Goal: Check status: Check status

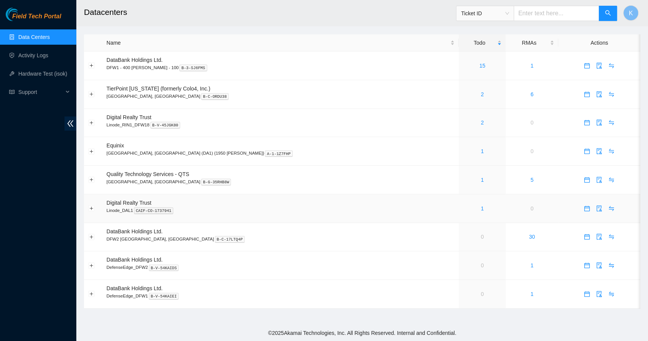
click at [463, 207] on div "1" at bounding box center [482, 208] width 39 height 8
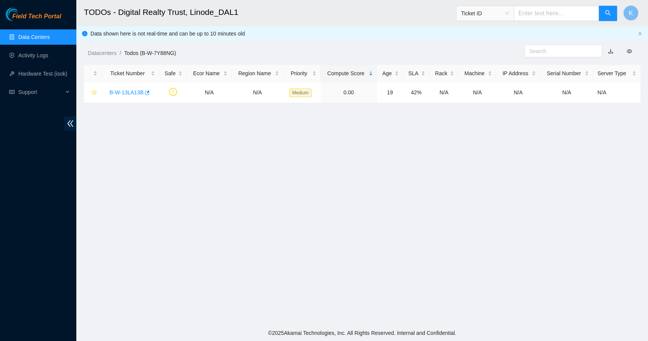
click at [36, 40] on link "Data Centers" at bounding box center [33, 37] width 31 height 6
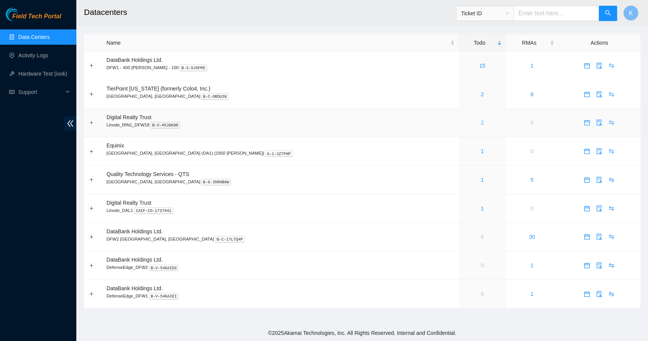
click at [481, 124] on link "2" at bounding box center [482, 122] width 3 height 6
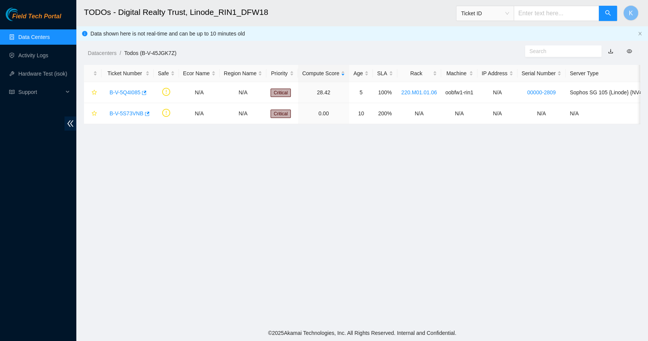
click at [30, 40] on link "Data Centers" at bounding box center [33, 37] width 31 height 6
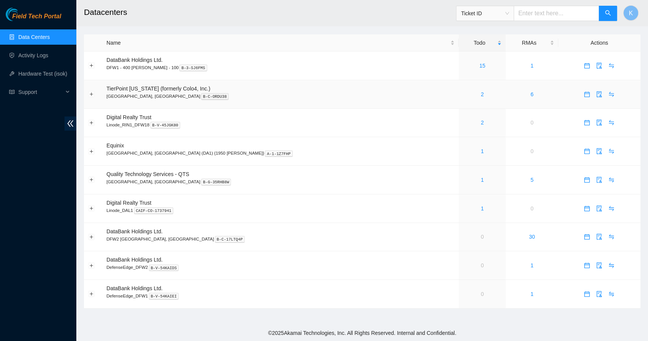
click at [463, 95] on div "2" at bounding box center [482, 94] width 39 height 8
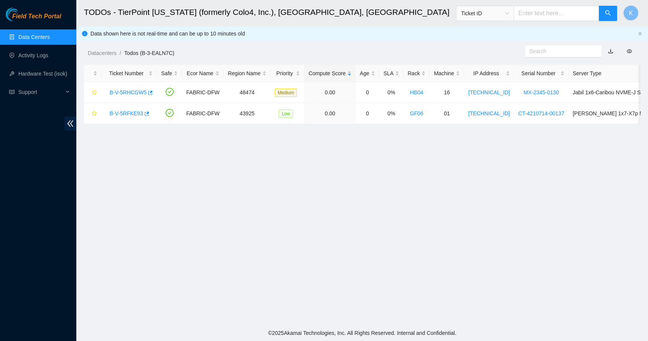
click at [33, 37] on link "Data Centers" at bounding box center [33, 37] width 31 height 6
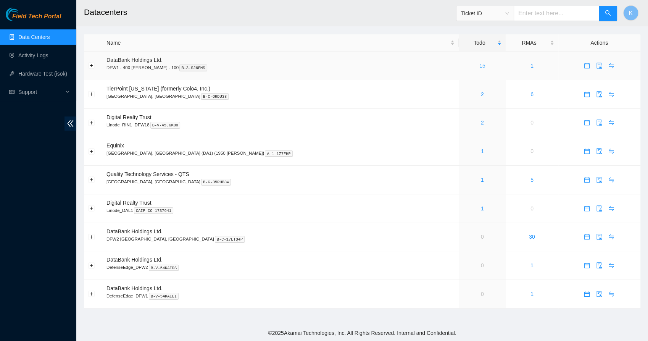
click at [480, 65] on link "15" at bounding box center [483, 66] width 6 height 6
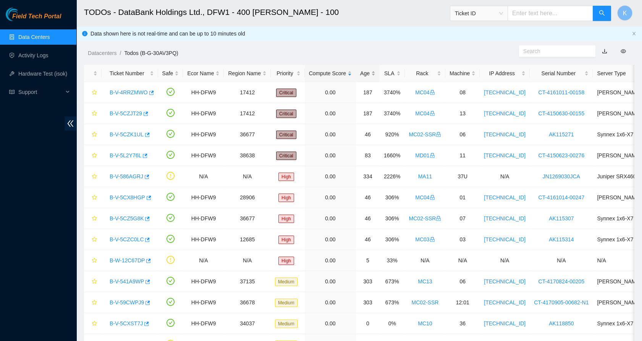
click at [361, 76] on div "Age" at bounding box center [367, 73] width 15 height 8
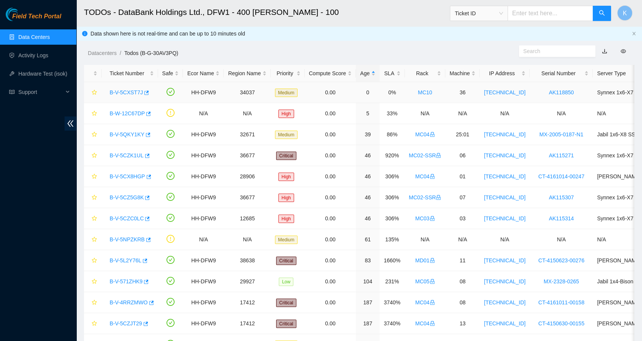
click at [132, 91] on link "B-V-5CXST7J" at bounding box center [126, 92] width 33 height 6
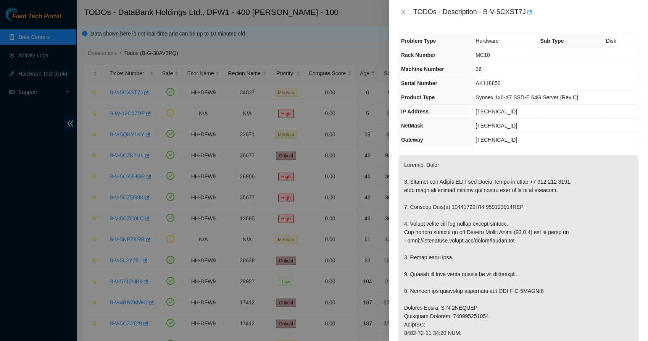
drag, startPoint x: 446, startPoint y: 155, endPoint x: 499, endPoint y: 207, distance: 74.0
click at [499, 208] on p at bounding box center [519, 337] width 240 height 364
click at [498, 207] on p at bounding box center [519, 337] width 240 height 364
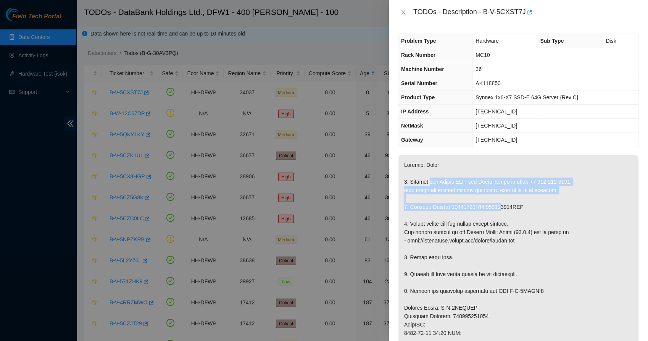
drag, startPoint x: 496, startPoint y: 205, endPoint x: 430, endPoint y: 177, distance: 71.5
click at [430, 177] on p at bounding box center [519, 337] width 240 height 364
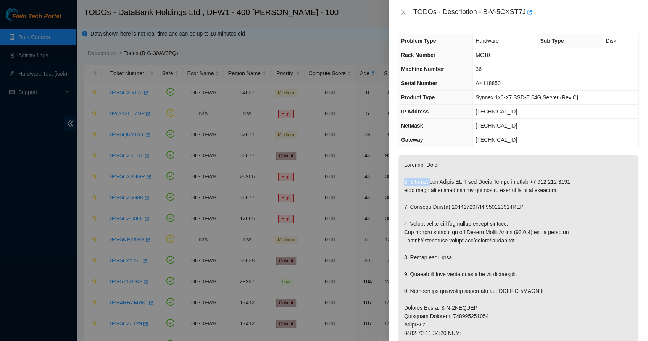
click at [430, 177] on p at bounding box center [519, 337] width 240 height 364
drag, startPoint x: 430, startPoint y: 177, endPoint x: 507, endPoint y: 201, distance: 80.4
click at [507, 201] on p at bounding box center [519, 337] width 240 height 364
click at [455, 214] on p at bounding box center [519, 337] width 240 height 364
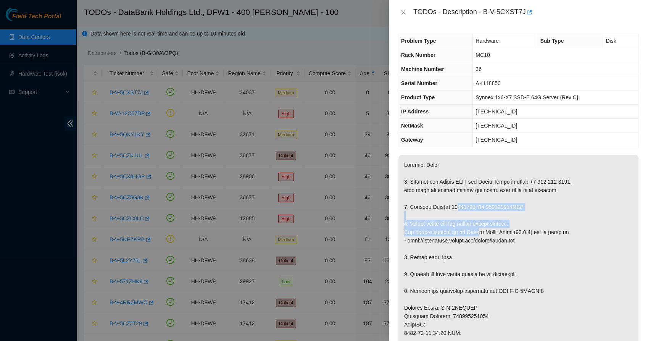
drag, startPoint x: 452, startPoint y: 211, endPoint x: 475, endPoint y: 229, distance: 29.6
click at [475, 229] on p at bounding box center [519, 337] width 240 height 364
click at [473, 253] on p at bounding box center [519, 337] width 240 height 364
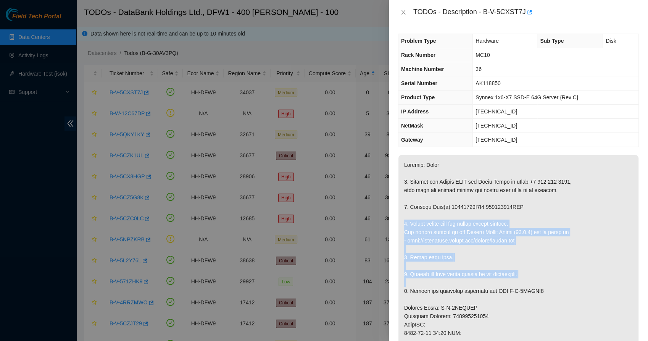
drag, startPoint x: 415, startPoint y: 216, endPoint x: 452, endPoint y: 279, distance: 72.9
click at [452, 279] on p at bounding box center [519, 337] width 240 height 364
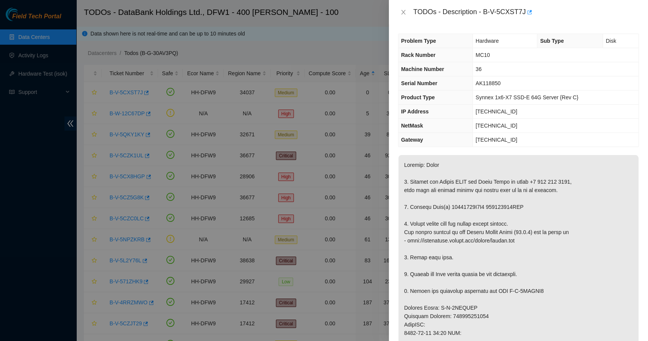
drag, startPoint x: 452, startPoint y: 279, endPoint x: 441, endPoint y: 290, distance: 15.1
click at [442, 290] on p at bounding box center [519, 337] width 240 height 364
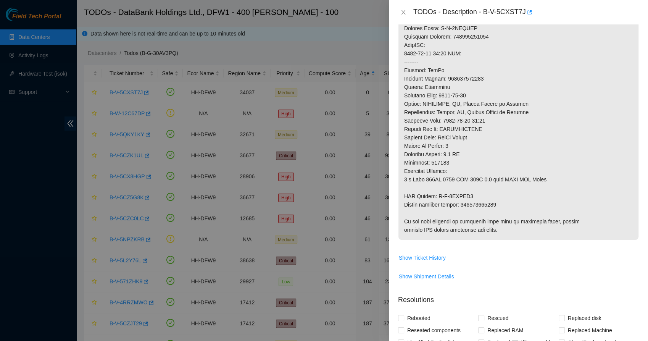
scroll to position [339, 0]
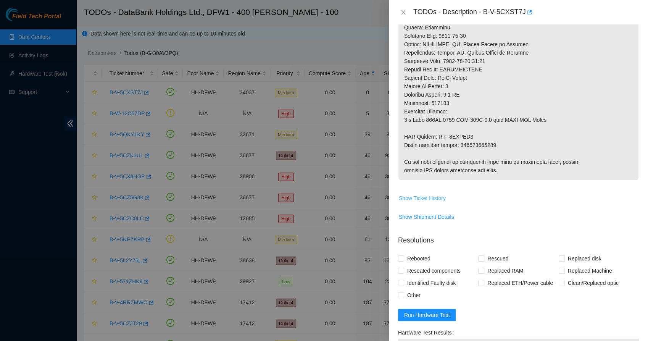
click at [425, 199] on span "Show Ticket History" at bounding box center [422, 198] width 47 height 8
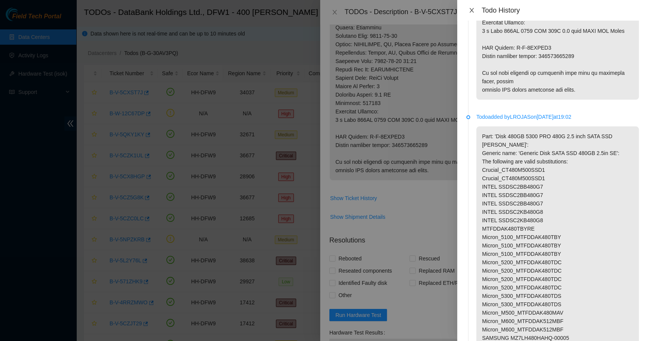
click at [470, 9] on icon "close" at bounding box center [472, 10] width 4 height 5
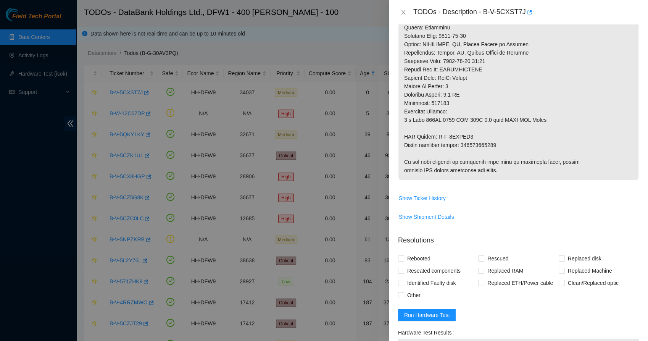
click at [401, 8] on div "TODOs - Description - B-V-5CXST7J" at bounding box center [518, 12] width 241 height 12
click at [402, 9] on icon "close" at bounding box center [403, 12] width 6 height 6
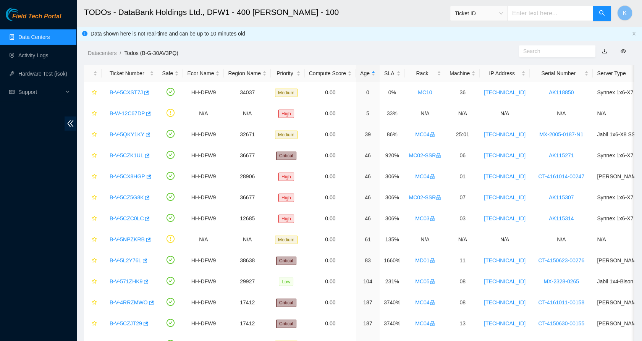
click at [642, 10] on div "TODOs - Description - undefined Problem Type N/A Rack Number N/A Machine Number…" at bounding box center [642, 170] width 0 height 341
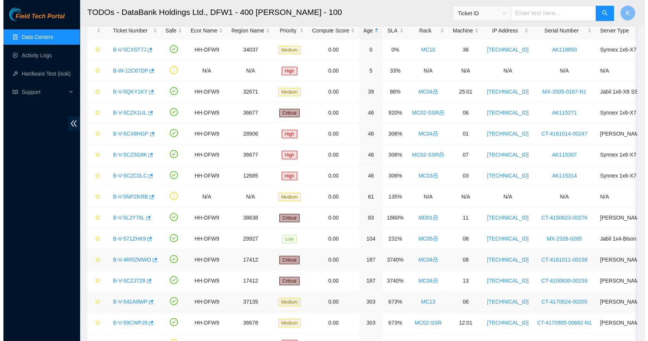
scroll to position [0, 0]
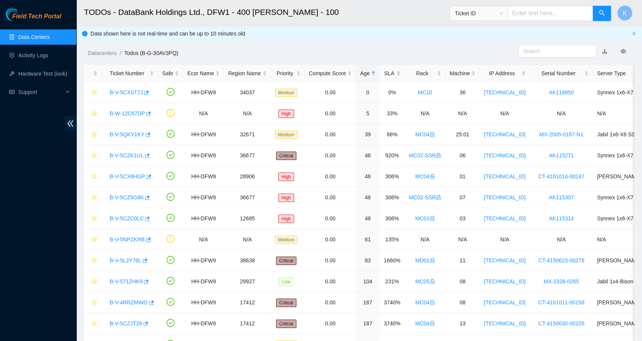
click at [29, 40] on link "Data Centers" at bounding box center [33, 37] width 31 height 6
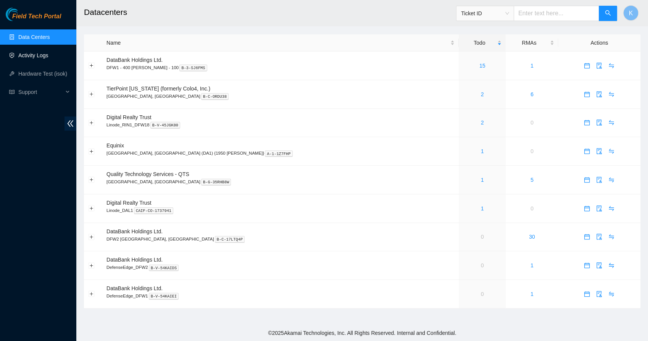
click at [28, 58] on link "Activity Logs" at bounding box center [33, 55] width 30 height 6
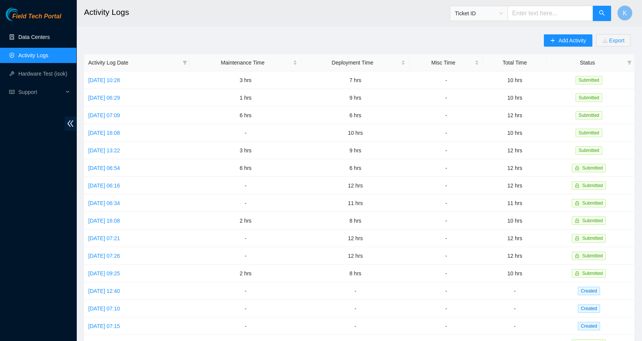
click at [43, 37] on link "Data Centers" at bounding box center [33, 37] width 31 height 6
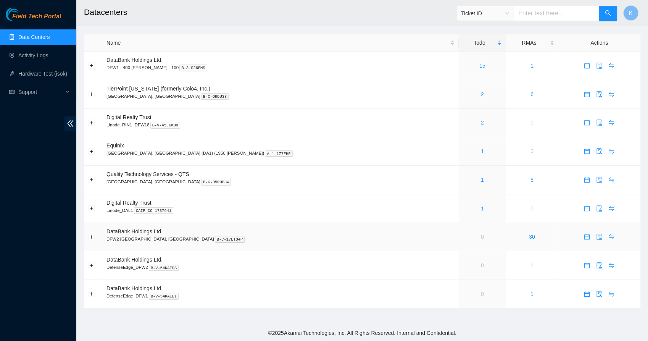
click at [459, 236] on td "0" at bounding box center [482, 237] width 47 height 29
click at [34, 56] on link "Activity Logs" at bounding box center [33, 55] width 30 height 6
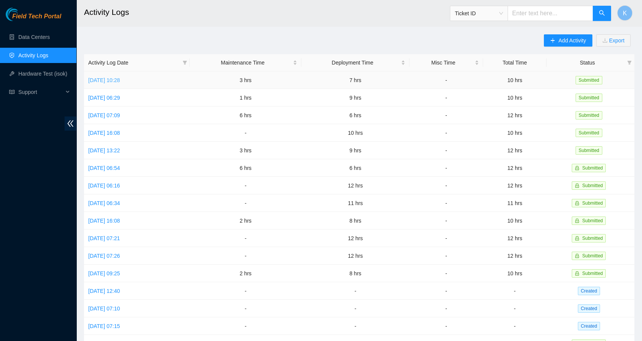
click at [116, 81] on link "Mon, 11 Aug 2025 10:28" at bounding box center [104, 80] width 32 height 6
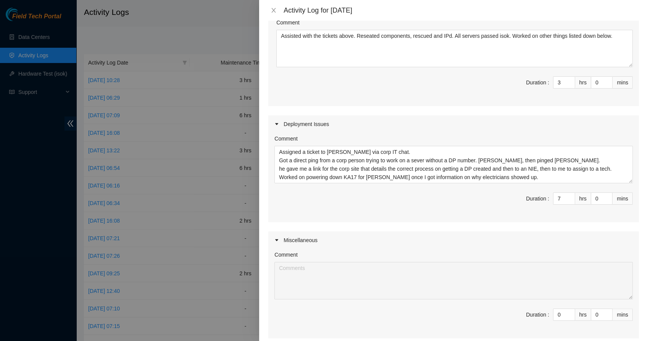
scroll to position [170, 0]
click at [570, 194] on icon "up" at bounding box center [571, 195] width 3 height 3
type input "8"
type input "11"
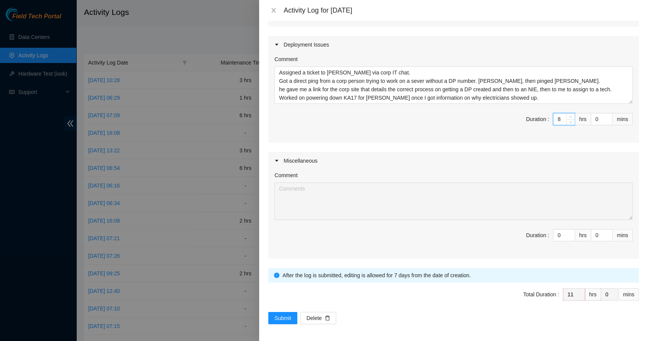
scroll to position [248, 0]
click at [284, 320] on span "Submit" at bounding box center [282, 317] width 17 height 8
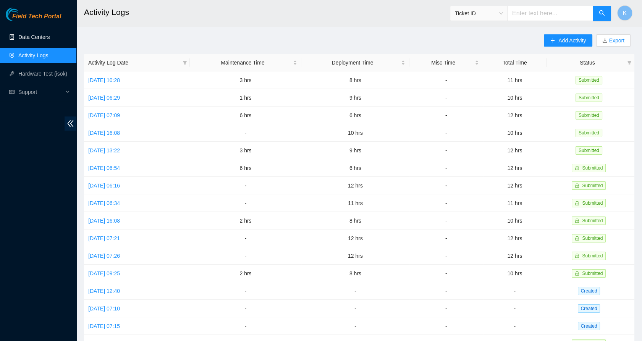
click at [37, 39] on link "Data Centers" at bounding box center [33, 37] width 31 height 6
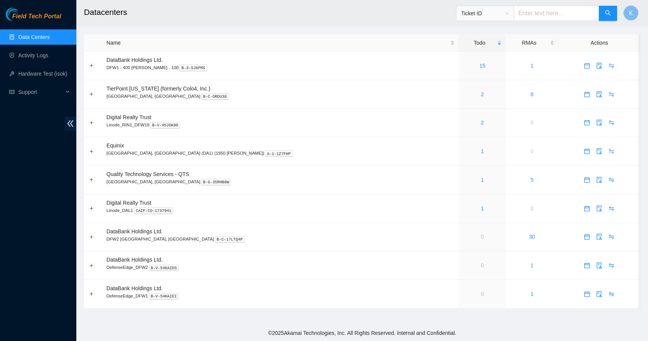
click at [499, 10] on span "Ticket ID" at bounding box center [485, 13] width 48 height 11
drag, startPoint x: 486, startPoint y: 87, endPoint x: 517, endPoint y: 37, distance: 58.9
click at [486, 88] on div "Tracking Number" at bounding box center [492, 89] width 48 height 8
click at [539, 15] on input "text" at bounding box center [557, 13] width 86 height 15
type input "883390623470"
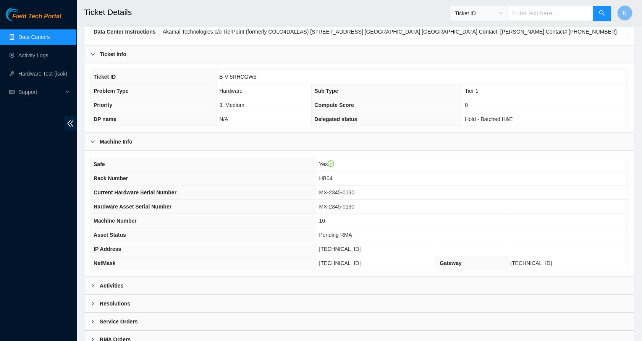
scroll to position [49, 0]
